Goal: Transaction & Acquisition: Purchase product/service

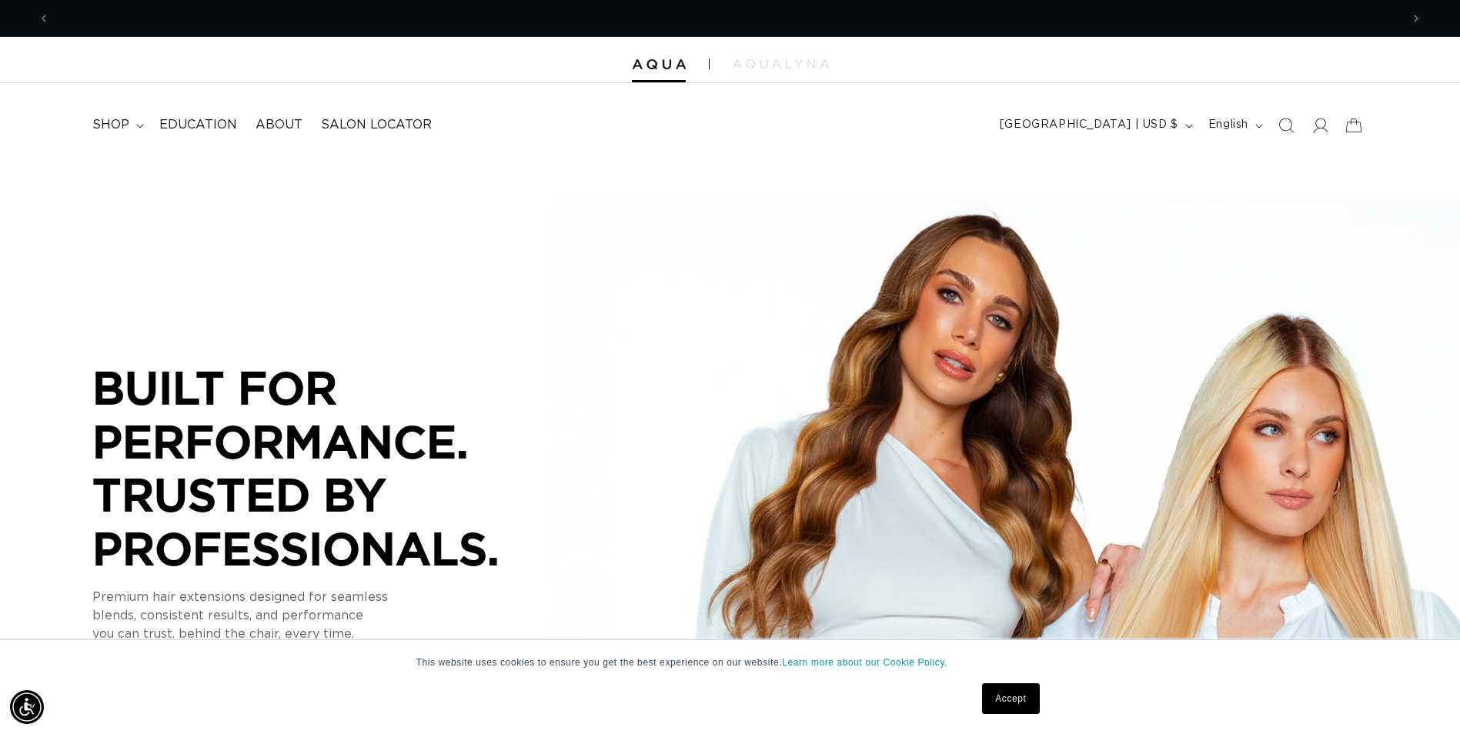
scroll to position [0, 1351]
click at [115, 129] on span "shop" at bounding box center [110, 125] width 37 height 16
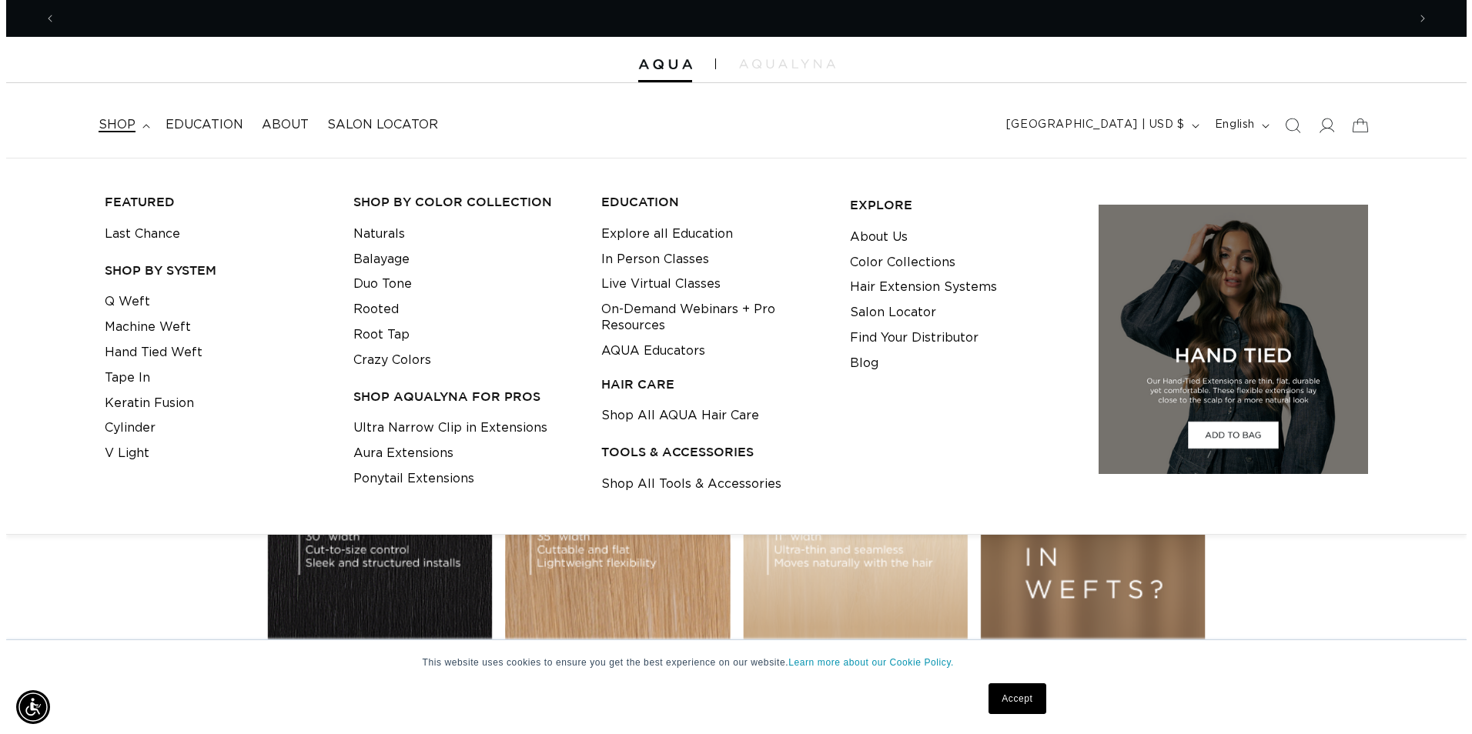
scroll to position [0, 0]
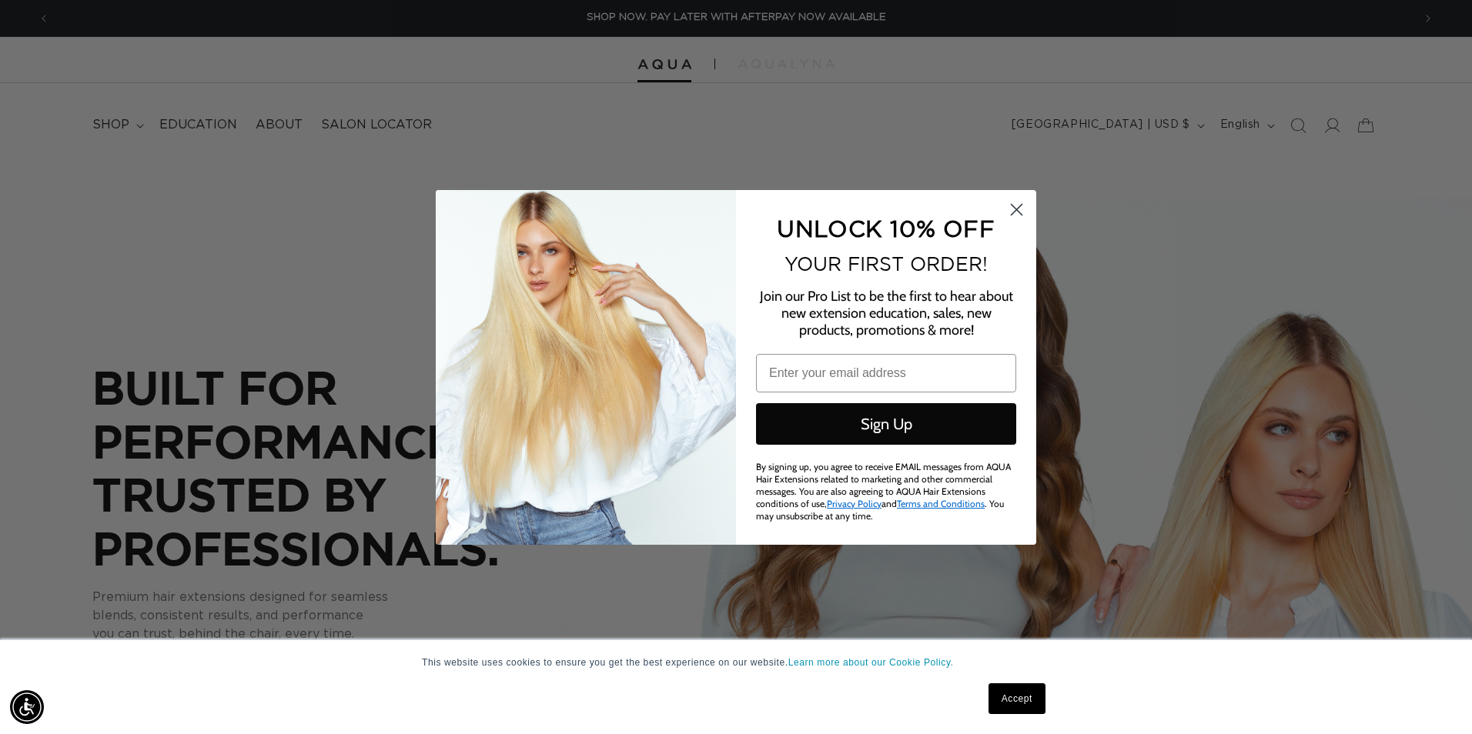
click at [1010, 213] on circle "Close dialog" at bounding box center [1016, 208] width 25 height 25
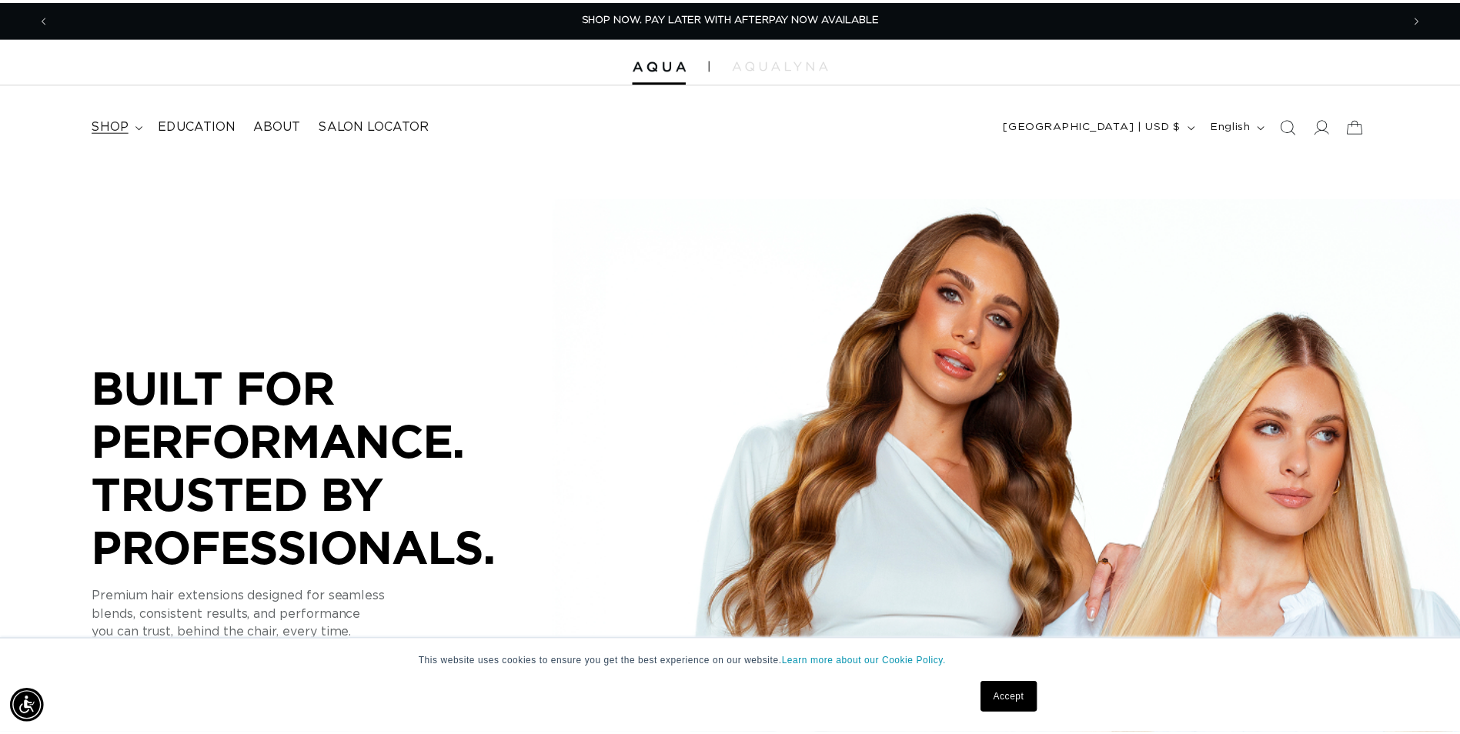
scroll to position [0, 1351]
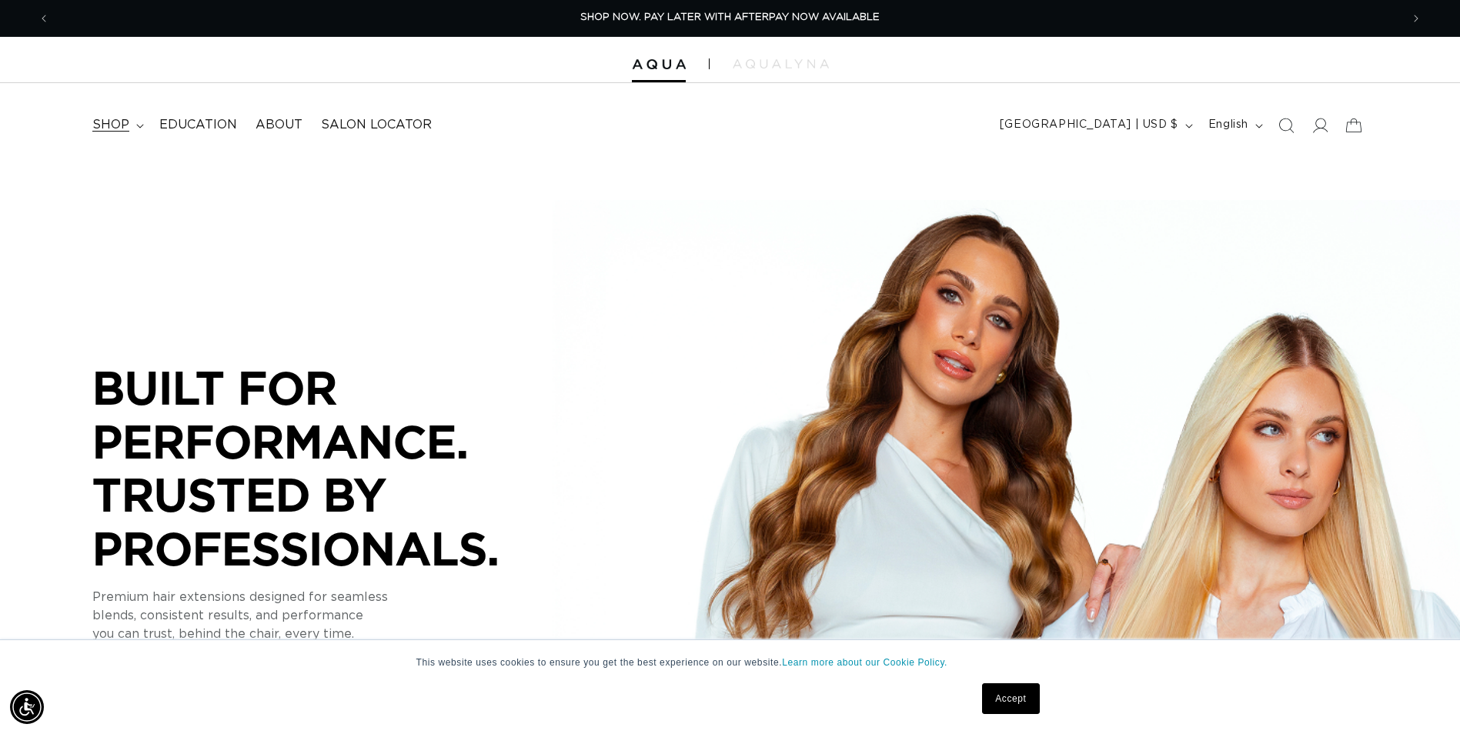
click at [132, 121] on summary "shop" at bounding box center [116, 125] width 67 height 35
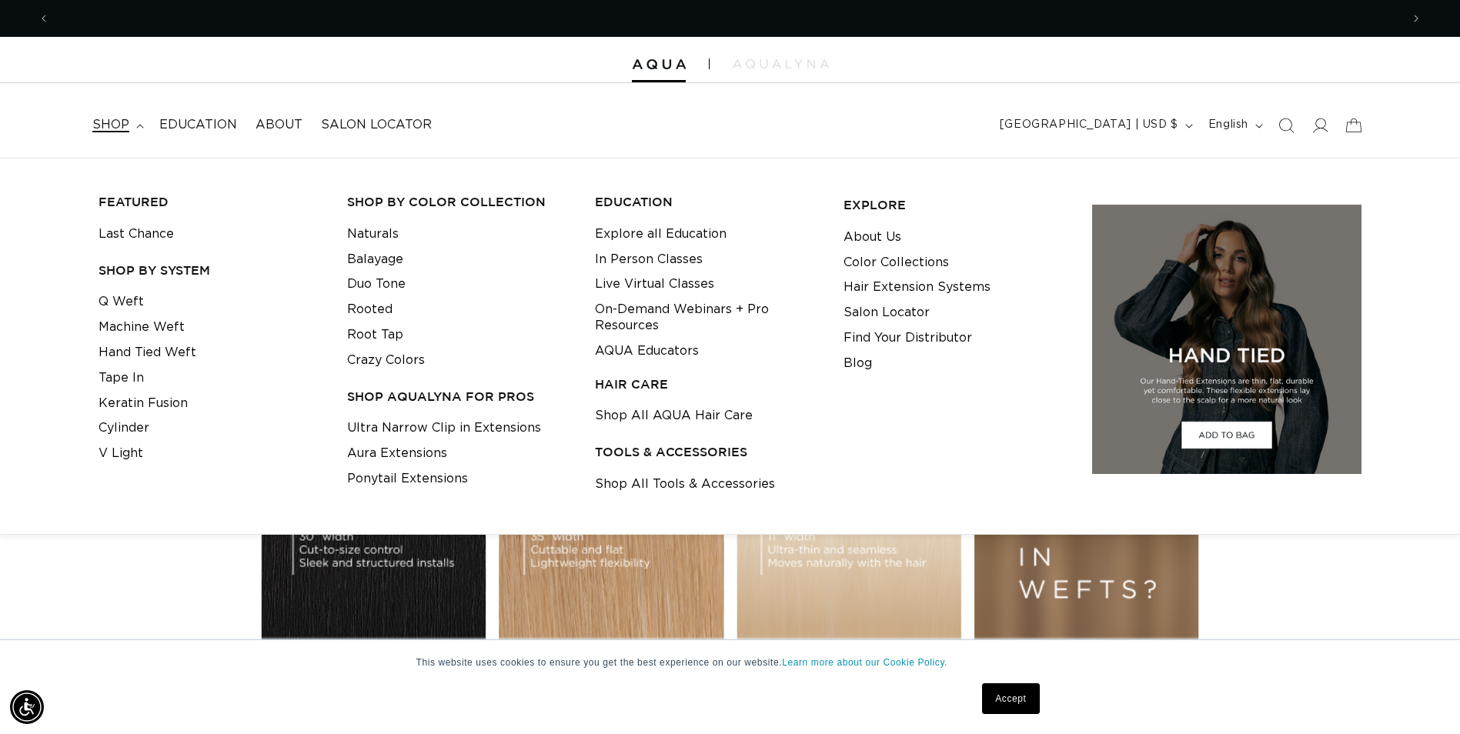
scroll to position [0, 0]
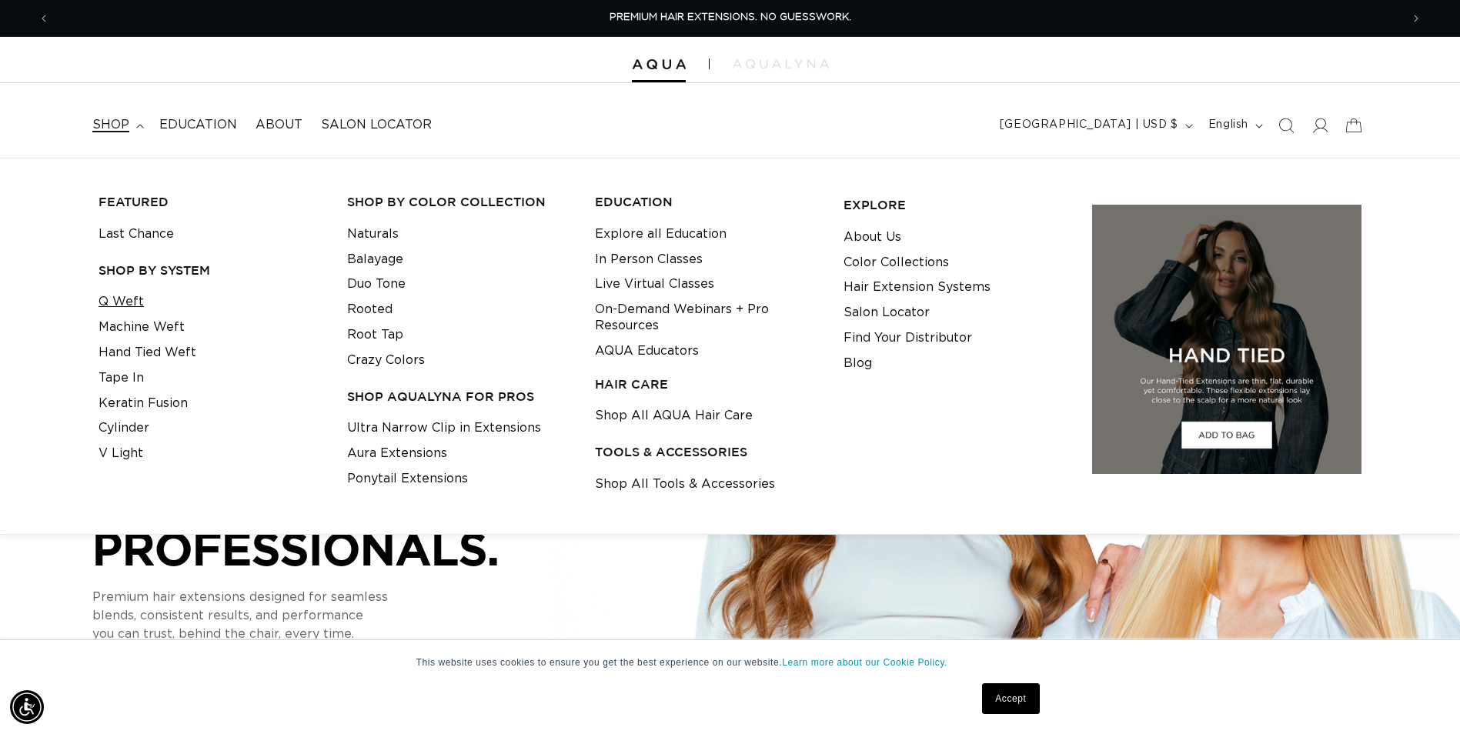
click at [119, 303] on link "Q Weft" at bounding box center [121, 301] width 45 height 25
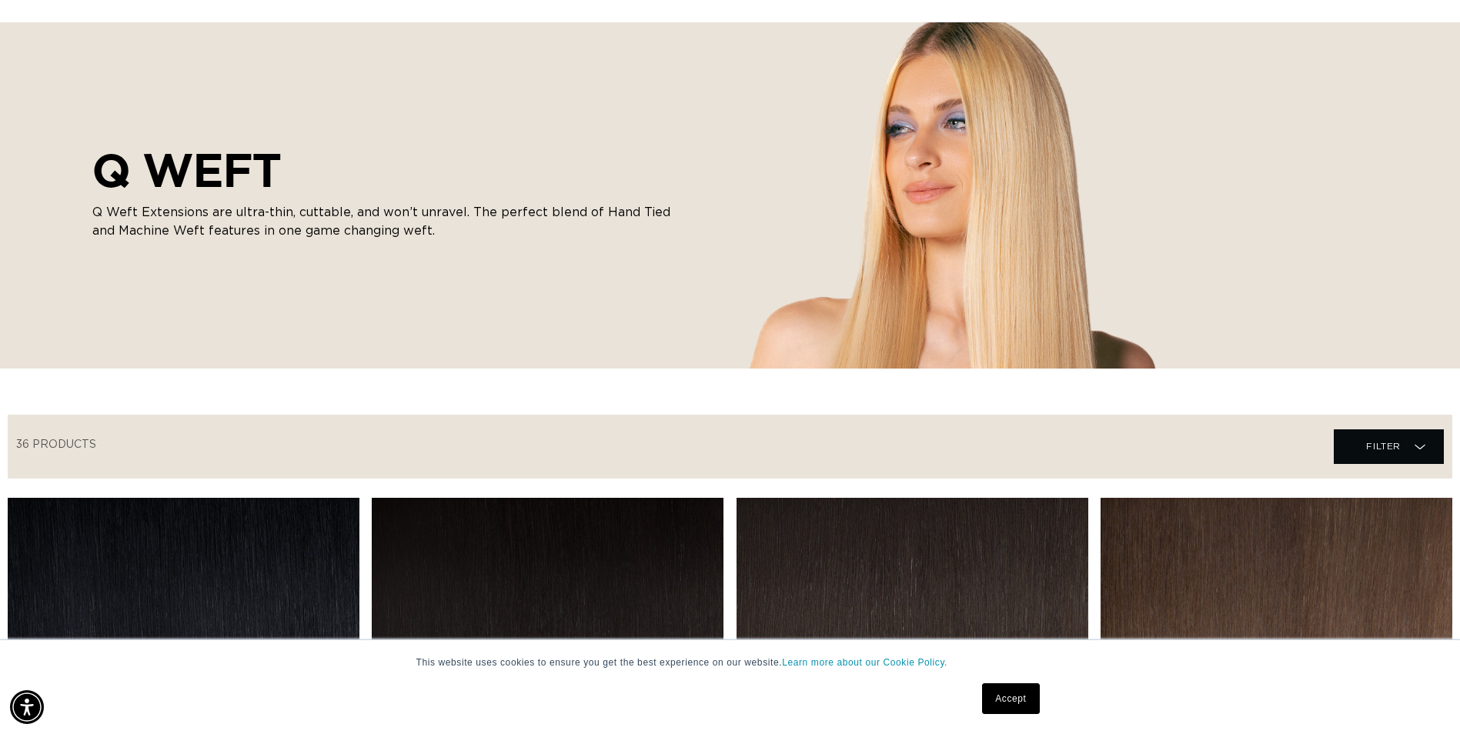
scroll to position [294, 0]
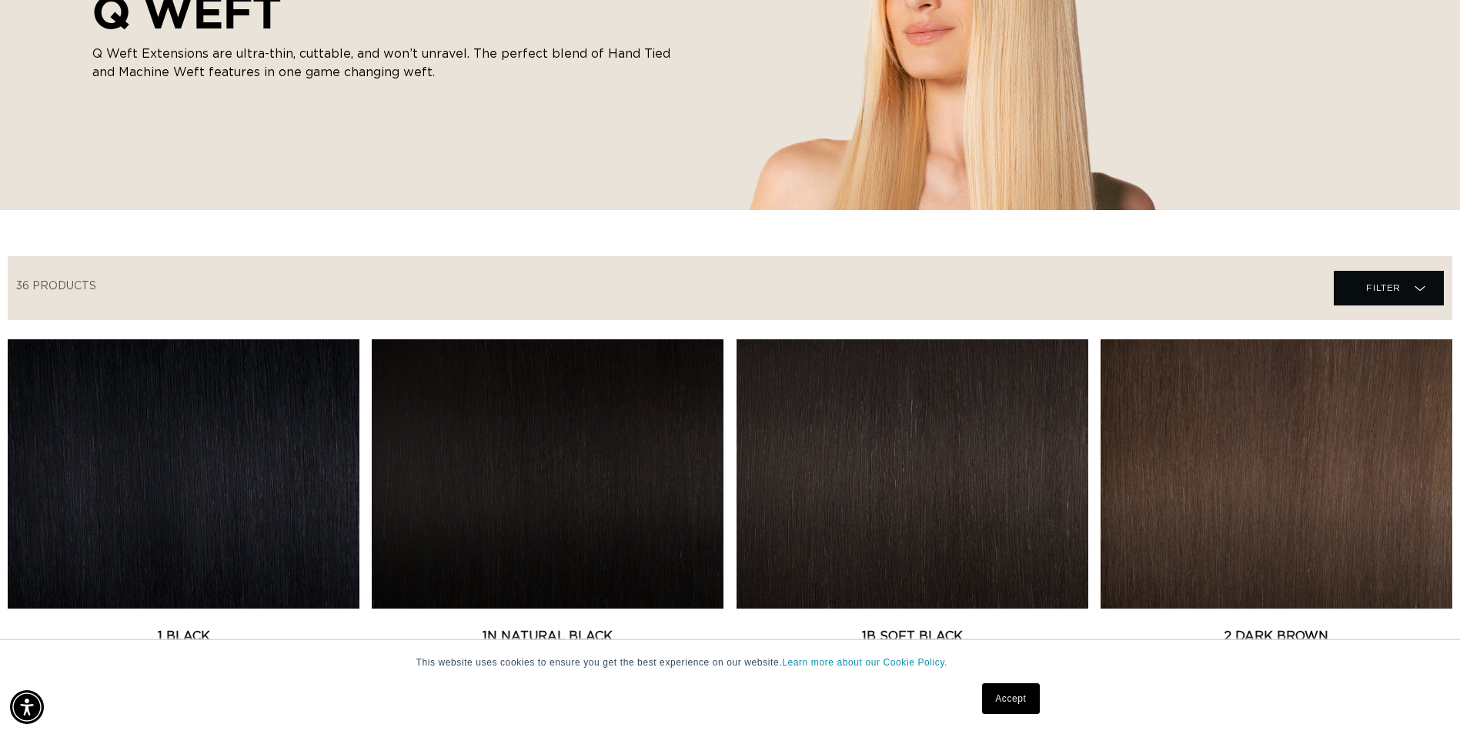
click at [1014, 704] on link "Accept" at bounding box center [1010, 699] width 57 height 31
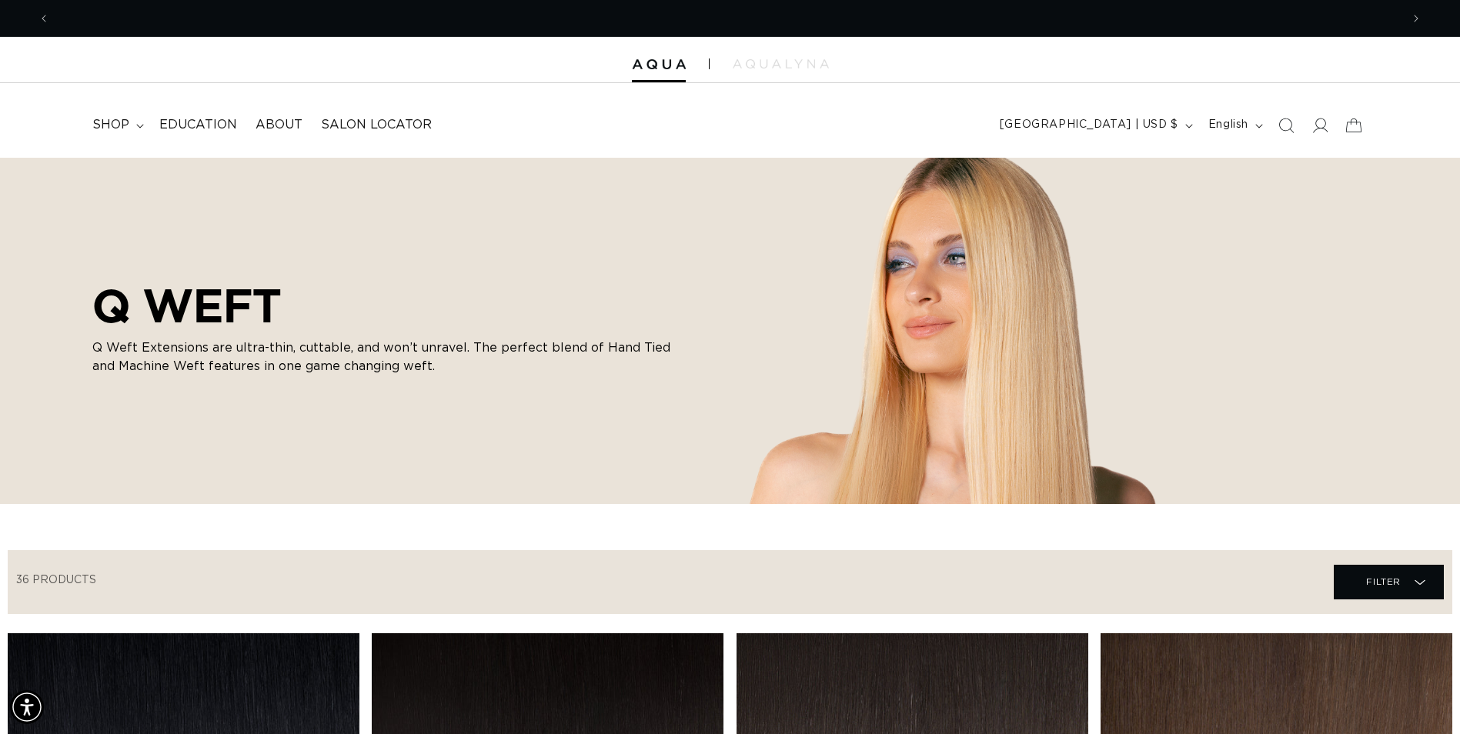
scroll to position [0, 2702]
click at [134, 125] on summary "shop" at bounding box center [116, 125] width 67 height 35
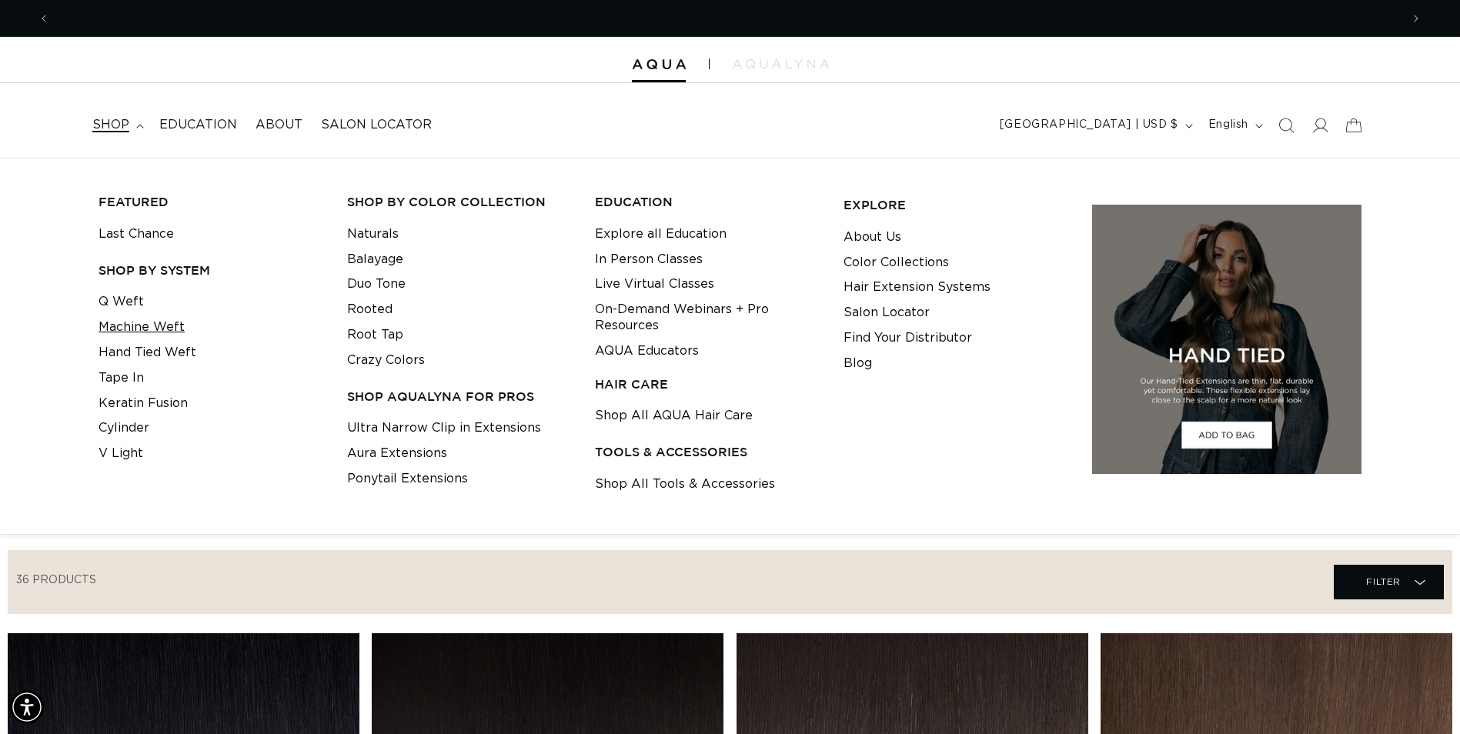
scroll to position [0, 0]
click at [151, 325] on link "Machine Weft" at bounding box center [142, 327] width 86 height 25
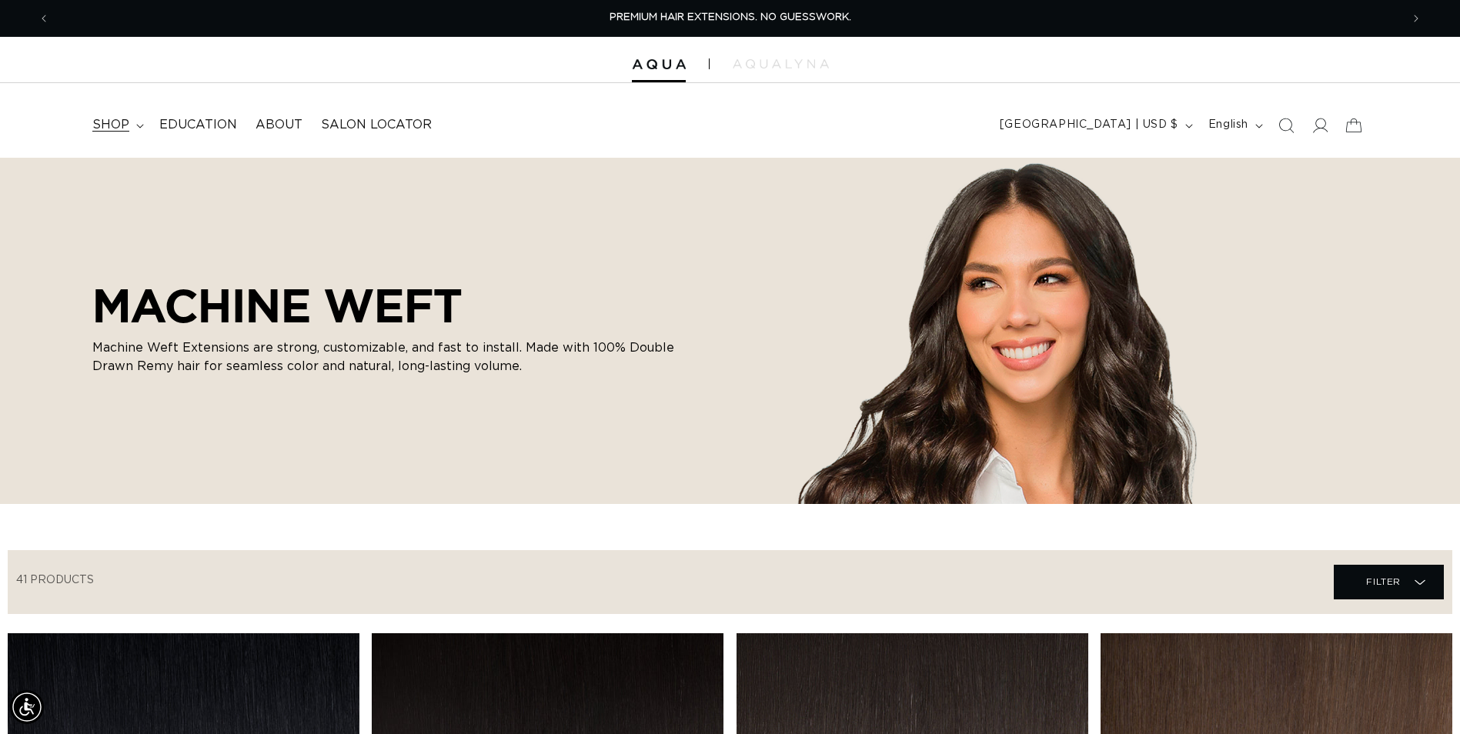
click at [117, 130] on span "shop" at bounding box center [110, 125] width 37 height 16
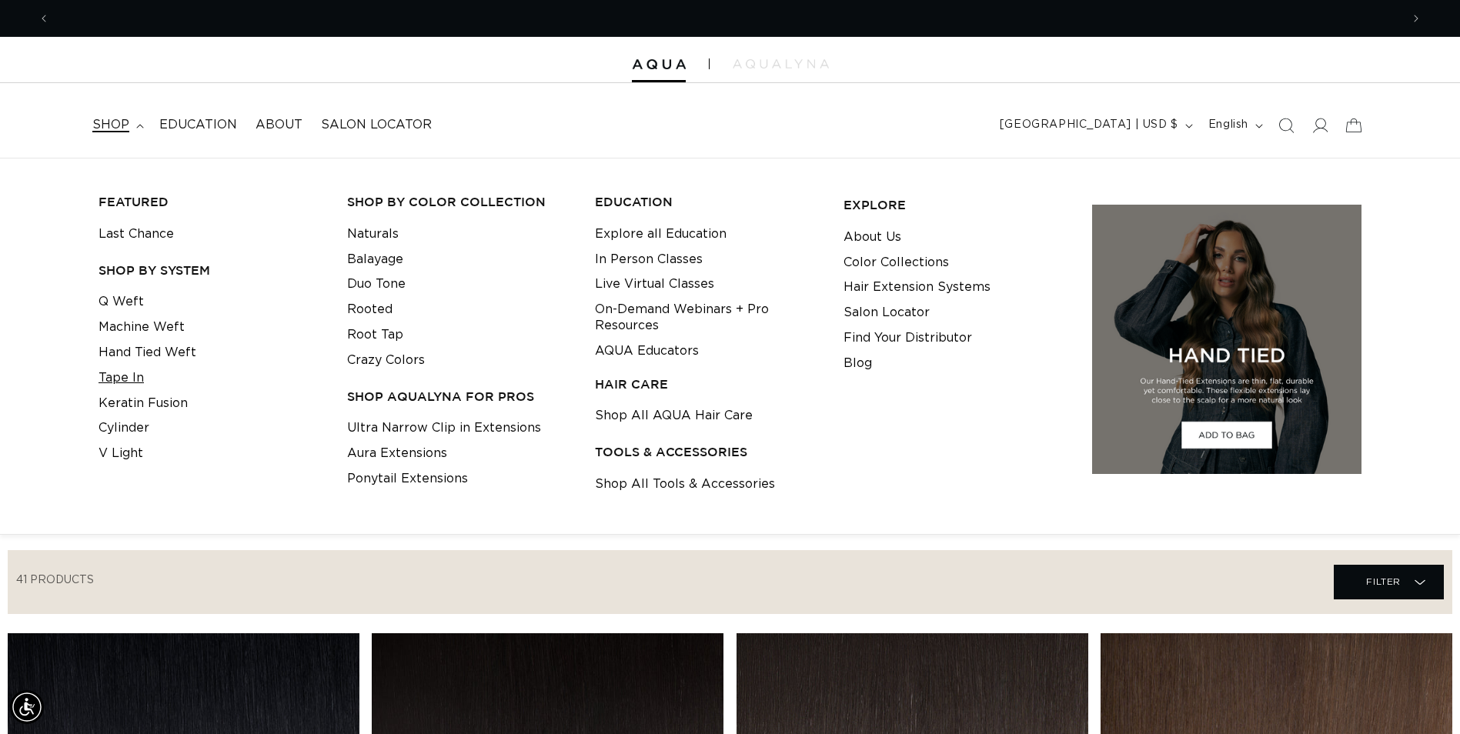
scroll to position [0, 1351]
click at [139, 119] on summary "shop" at bounding box center [116, 125] width 67 height 35
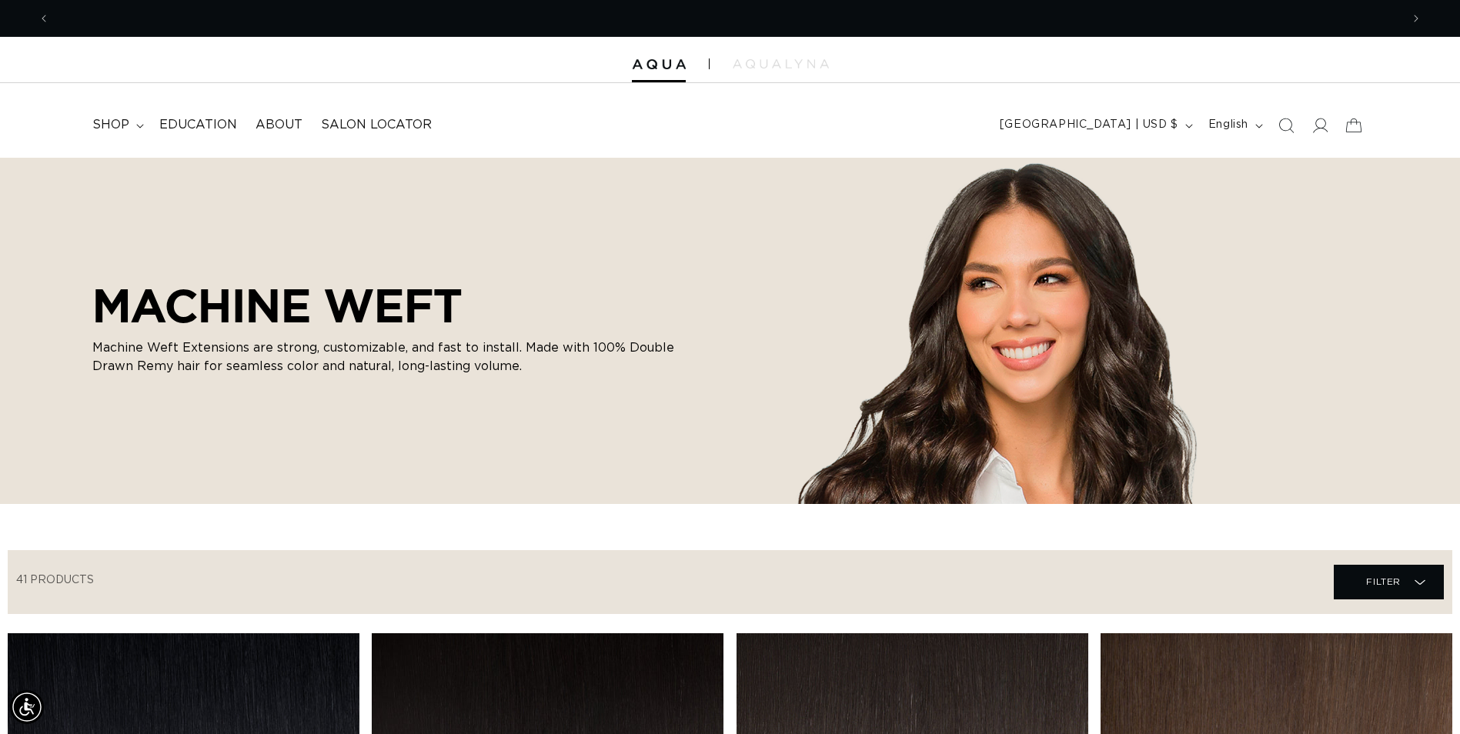
scroll to position [0, 0]
